Goal: Task Accomplishment & Management: Use online tool/utility

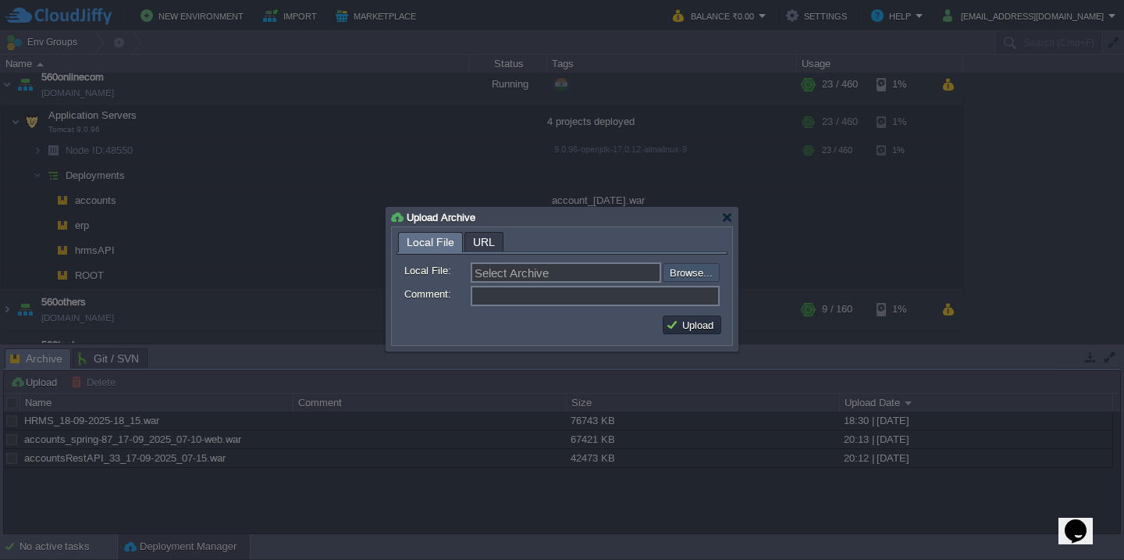
click at [679, 275] on input "file" at bounding box center [620, 272] width 197 height 19
type input "C:\fakepath\erp_[DATE].war"
type input "erp_[DATE].war"
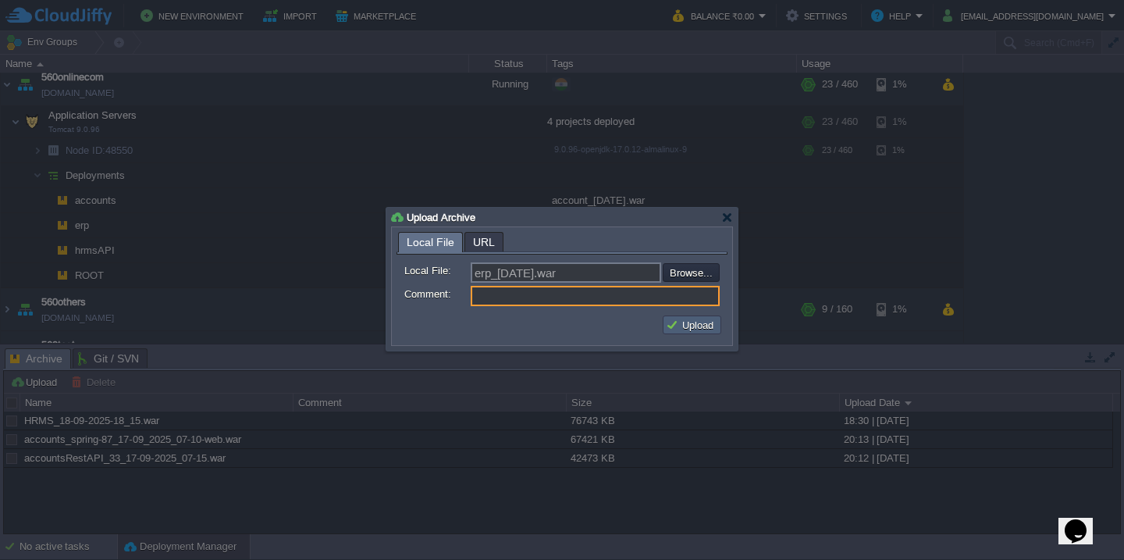
click at [687, 326] on button "Upload" at bounding box center [692, 325] width 52 height 14
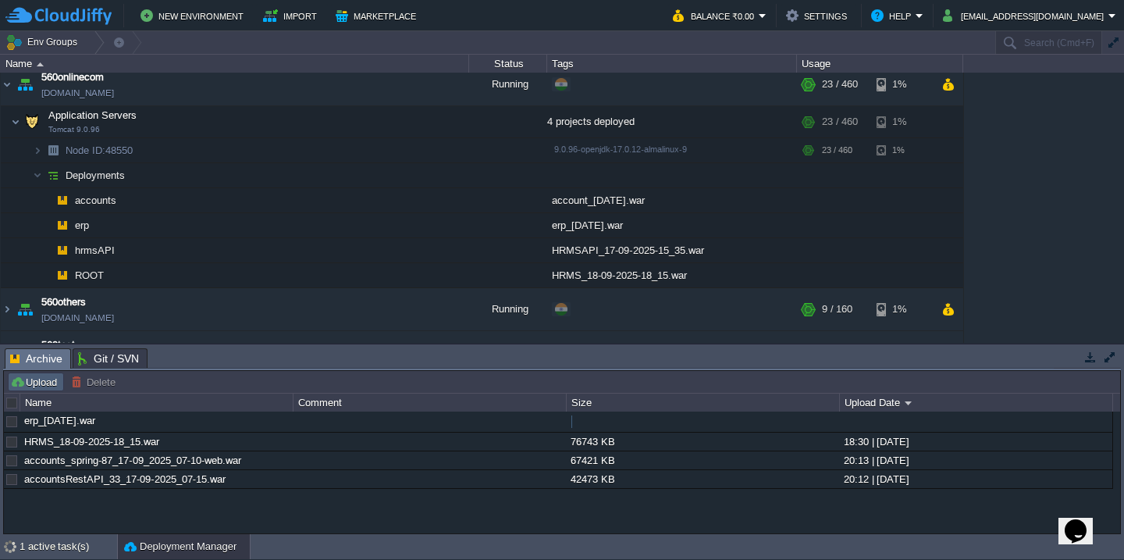
click at [27, 382] on button "Upload" at bounding box center [36, 382] width 52 height 14
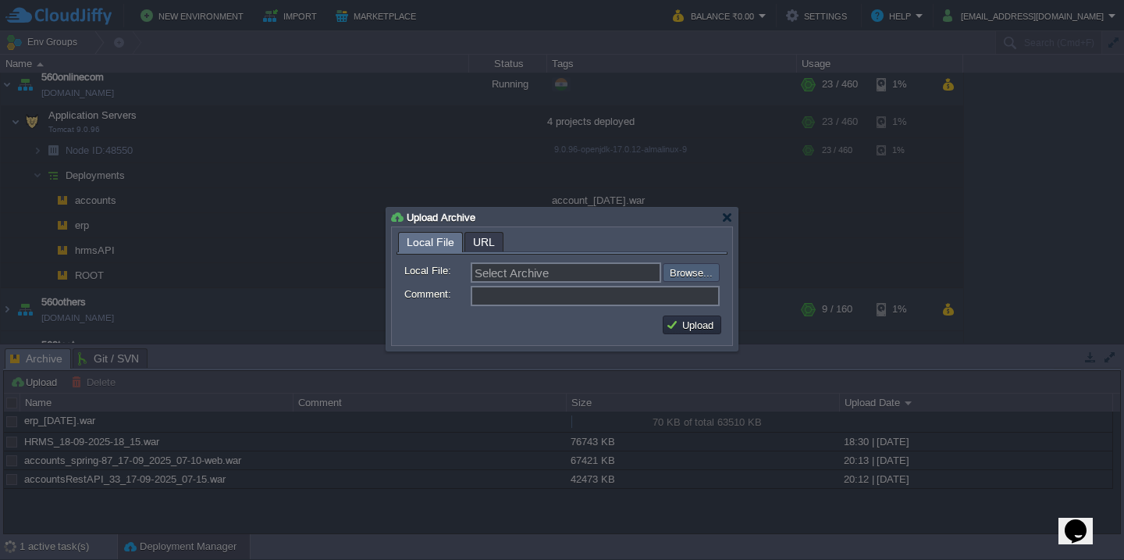
click at [688, 277] on input "file" at bounding box center [620, 272] width 197 height 19
type input "C:\fakepath\accounts_spring-88_18-09_2025_07-00-web.war"
type input "accounts_spring-88_18-09_2025_07-00-web.war"
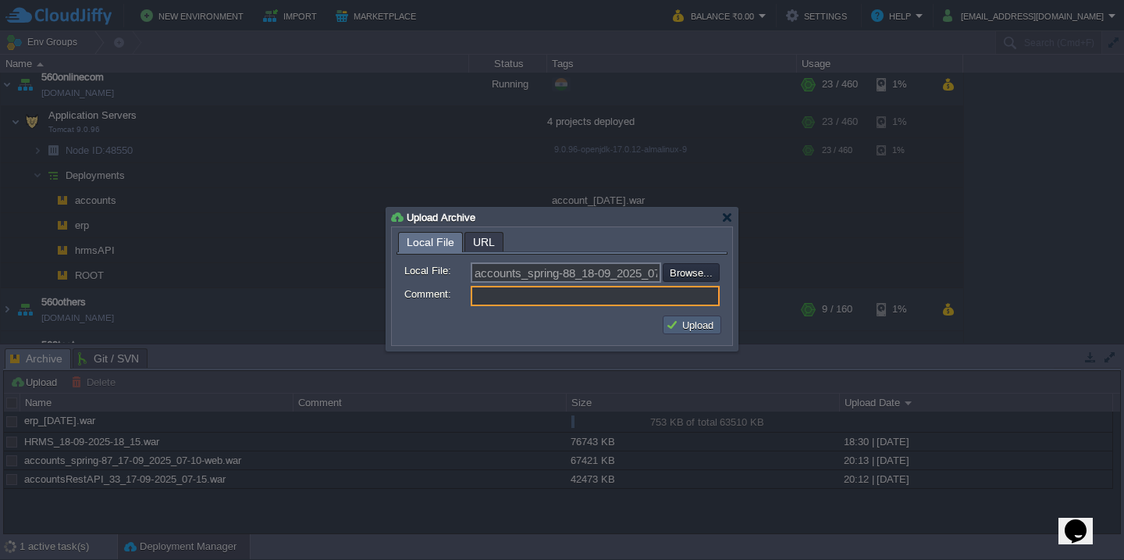
click at [695, 322] on button "Upload" at bounding box center [692, 325] width 52 height 14
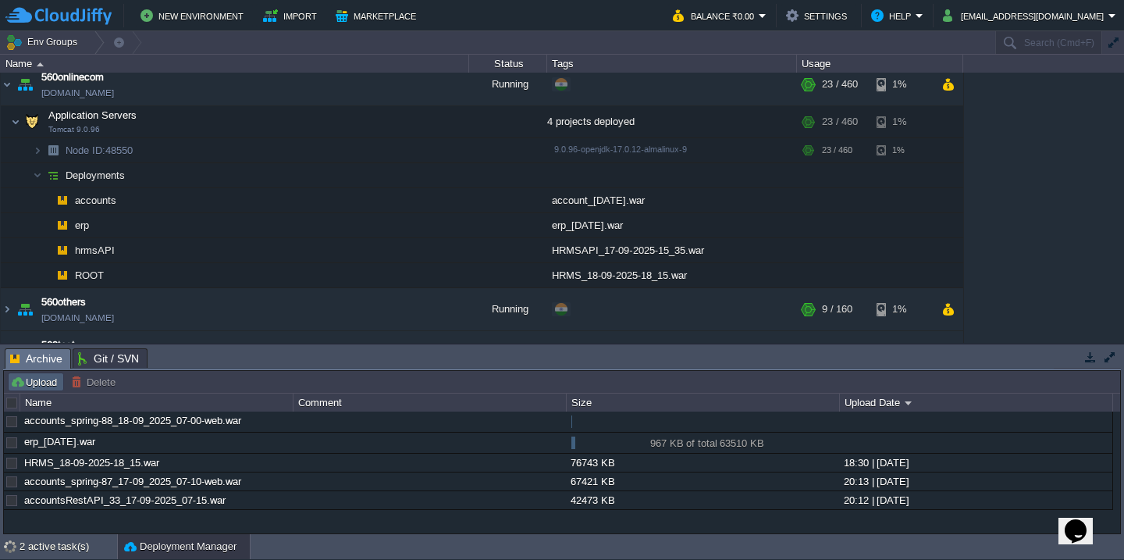
click at [25, 382] on button "Upload" at bounding box center [36, 382] width 52 height 14
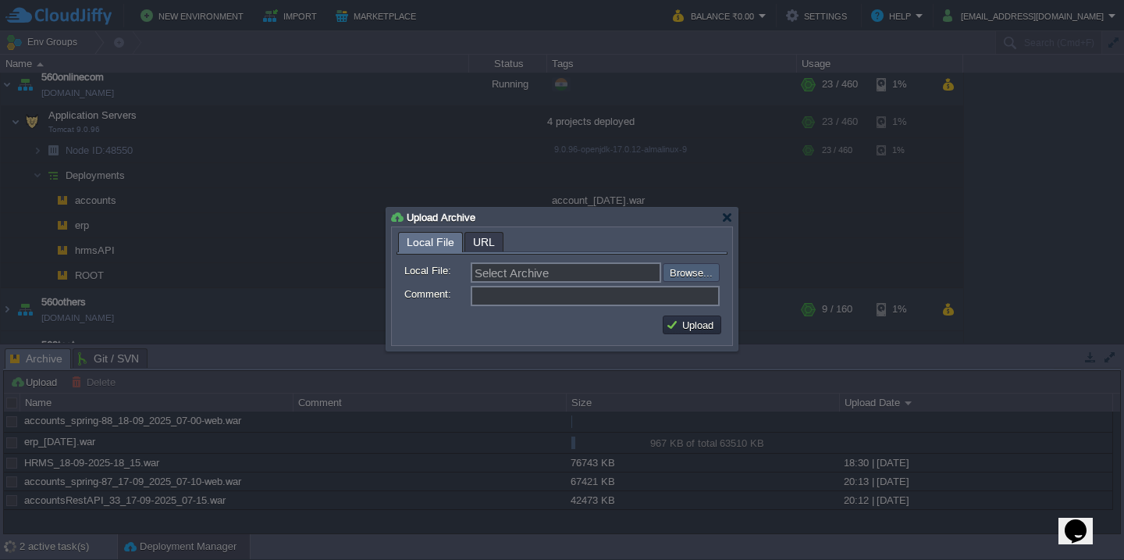
click at [694, 272] on input "file" at bounding box center [620, 272] width 197 height 19
type input "C:\fakepath\accountsRestAPI_34_18-09-2025_06-45.war"
type input "accountsRestAPI_34_18-09-2025_06-45.war"
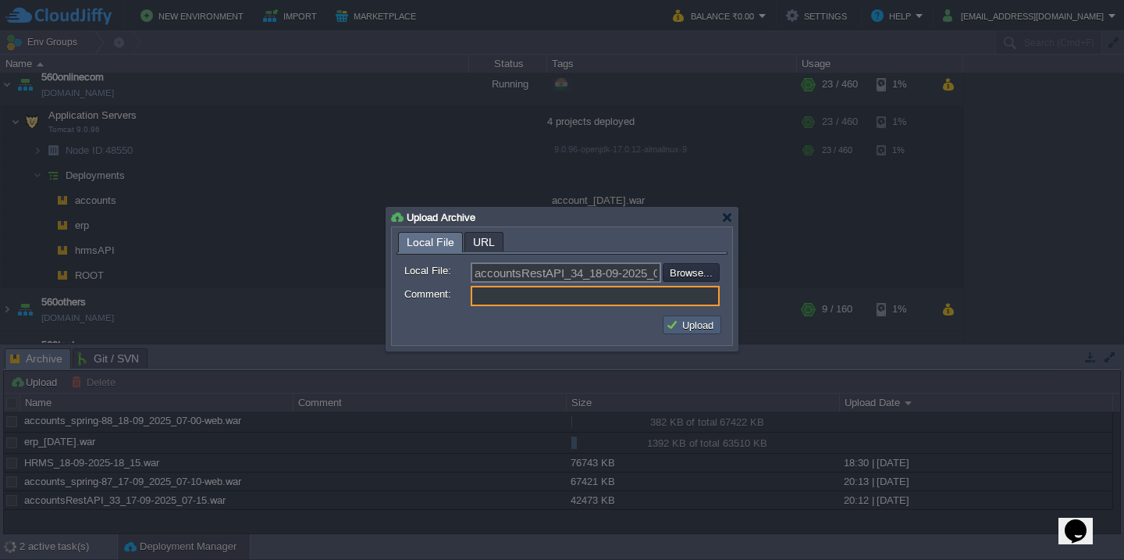
click at [694, 322] on button "Upload" at bounding box center [692, 325] width 52 height 14
